Goal: Transaction & Acquisition: Subscribe to service/newsletter

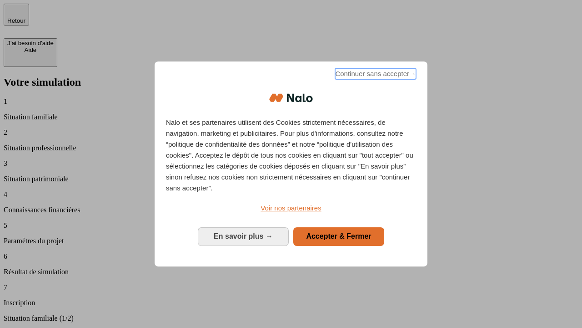
click at [375, 75] on span "Continuer sans accepter →" at bounding box center [375, 73] width 81 height 11
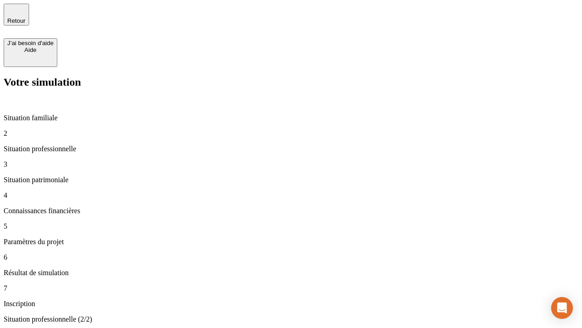
type input "30 000"
type input "40 000"
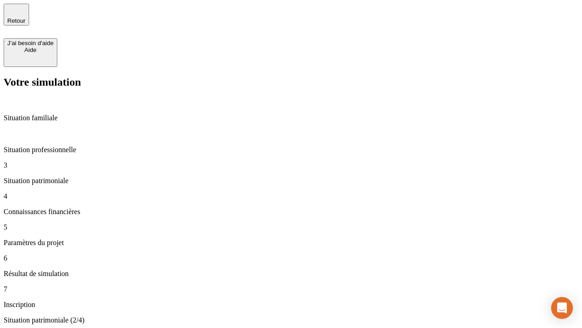
type input "1 100"
type input "20"
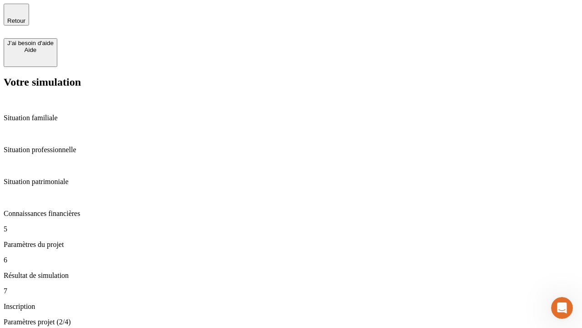
type input "40"
type input "50 000"
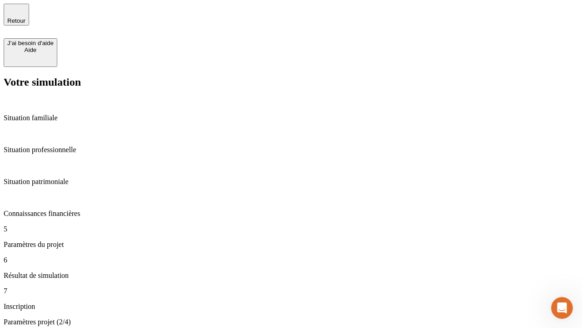
type input "640"
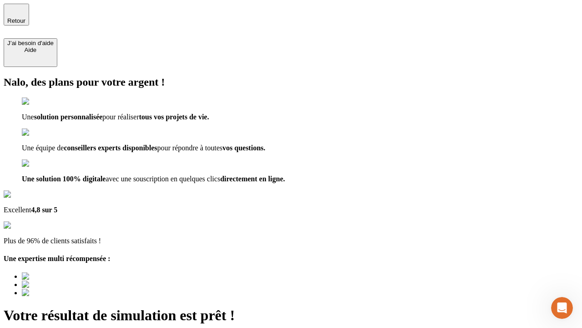
type input "[EMAIL_ADDRESS][DOMAIN_NAME]"
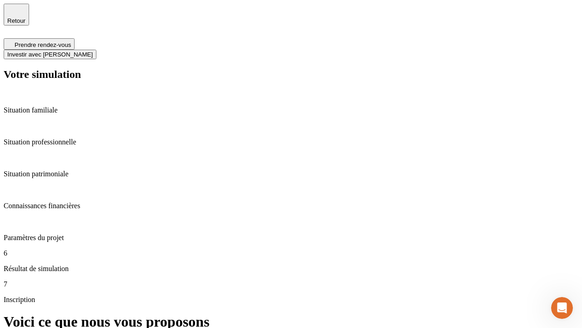
click at [93, 51] on span "Investir avec [PERSON_NAME]" at bounding box center [50, 54] width 86 height 7
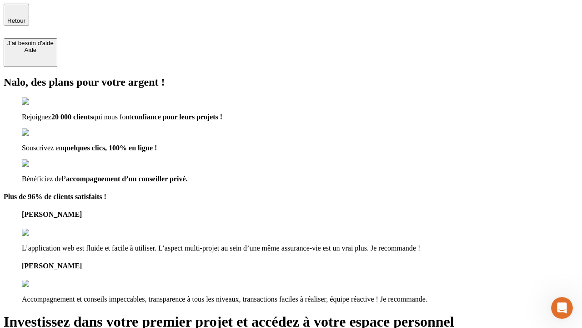
type input "[EMAIL_ADDRESS][DOMAIN_NAME]"
